Goal: Task Accomplishment & Management: Complete application form

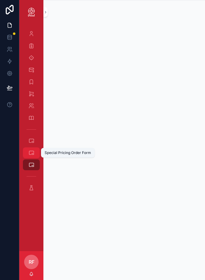
click at [31, 154] on icon "scrollable content" at bounding box center [31, 153] width 6 height 6
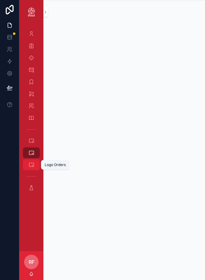
click at [33, 165] on icon "scrollable content" at bounding box center [31, 165] width 6 height 6
